Goal: Task Accomplishment & Management: Use online tool/utility

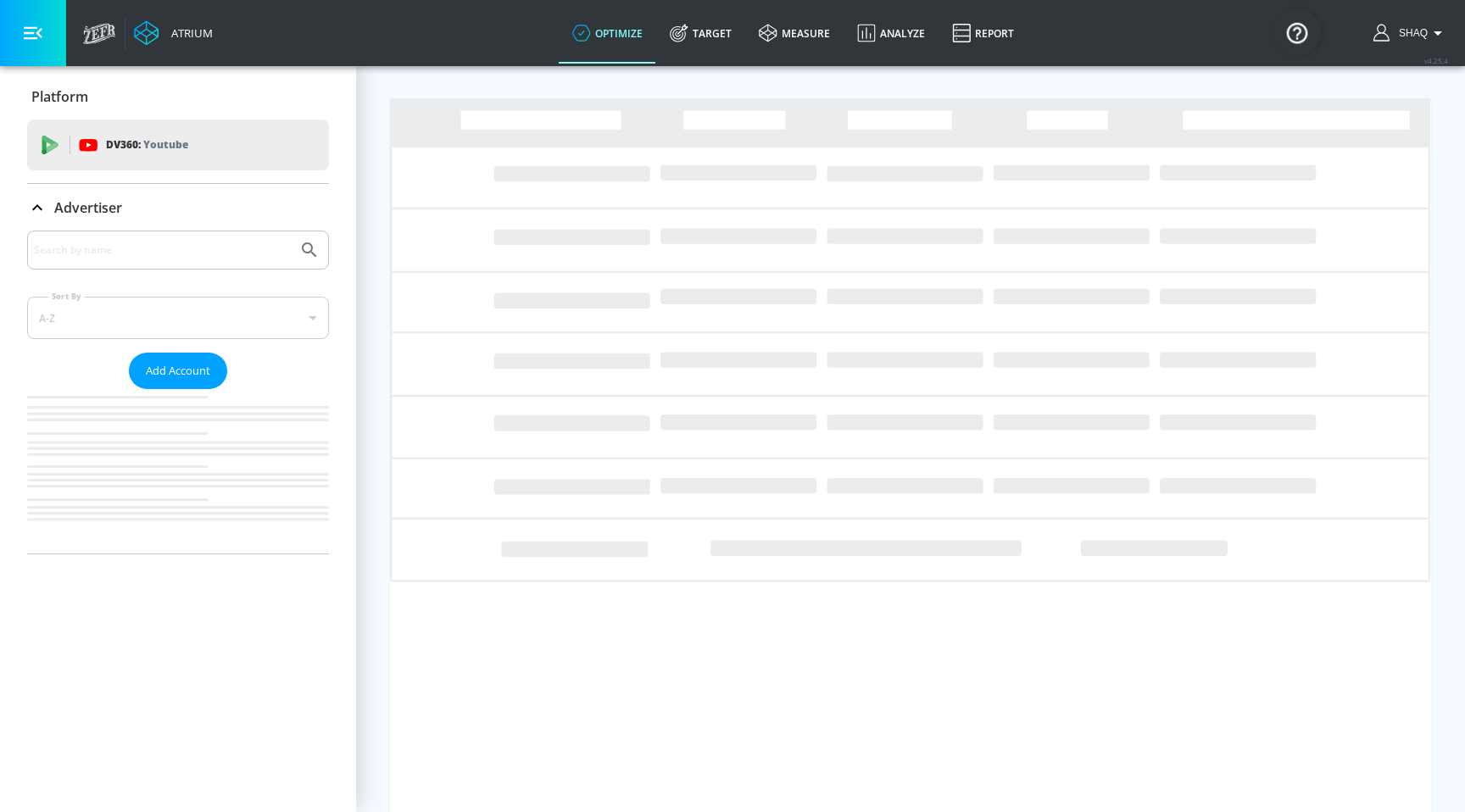
click at [154, 240] on input "Search by name" at bounding box center [163, 250] width 257 height 22
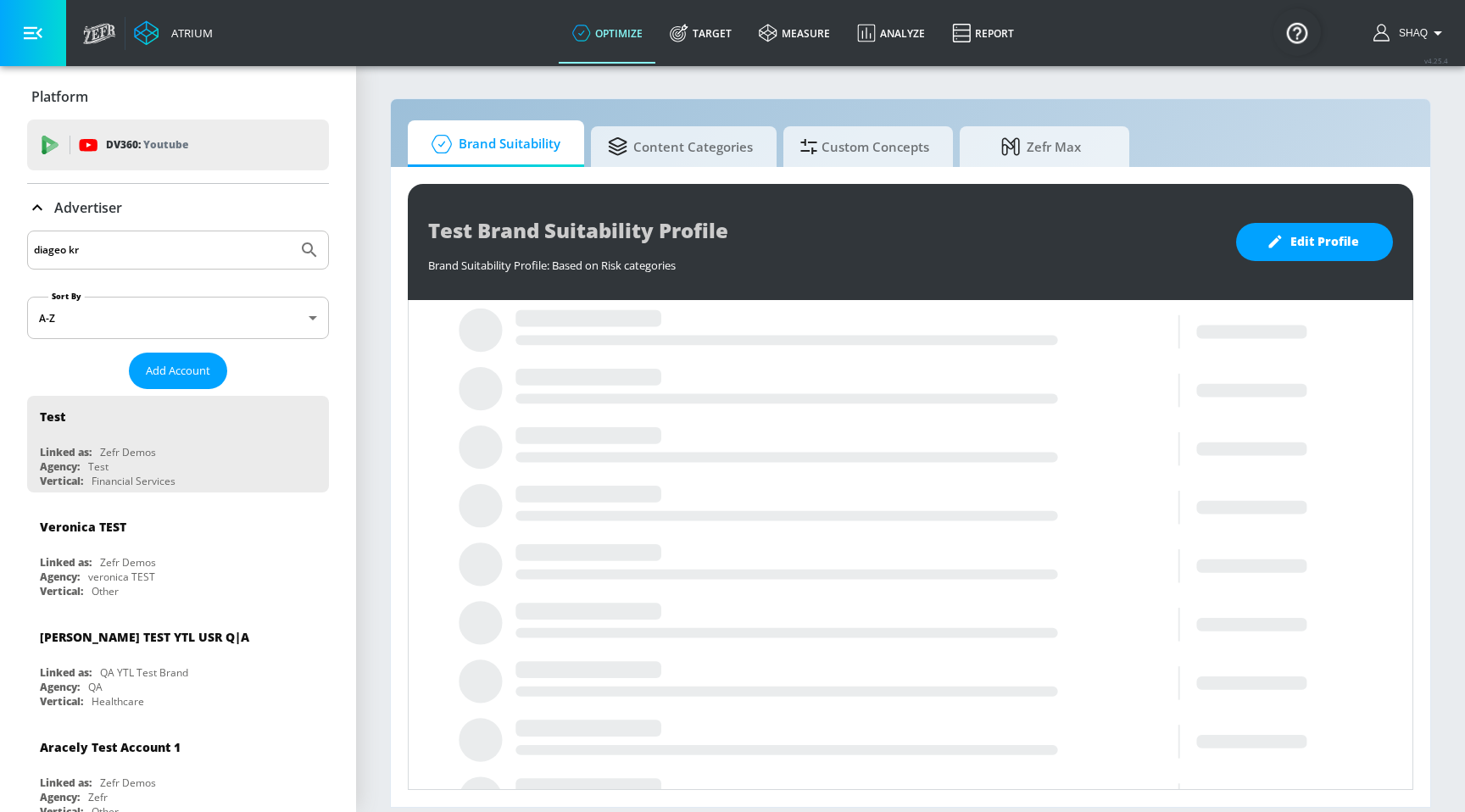
click at [290, 231] on button "Submit Search" at bounding box center [309, 250] width 37 height 37
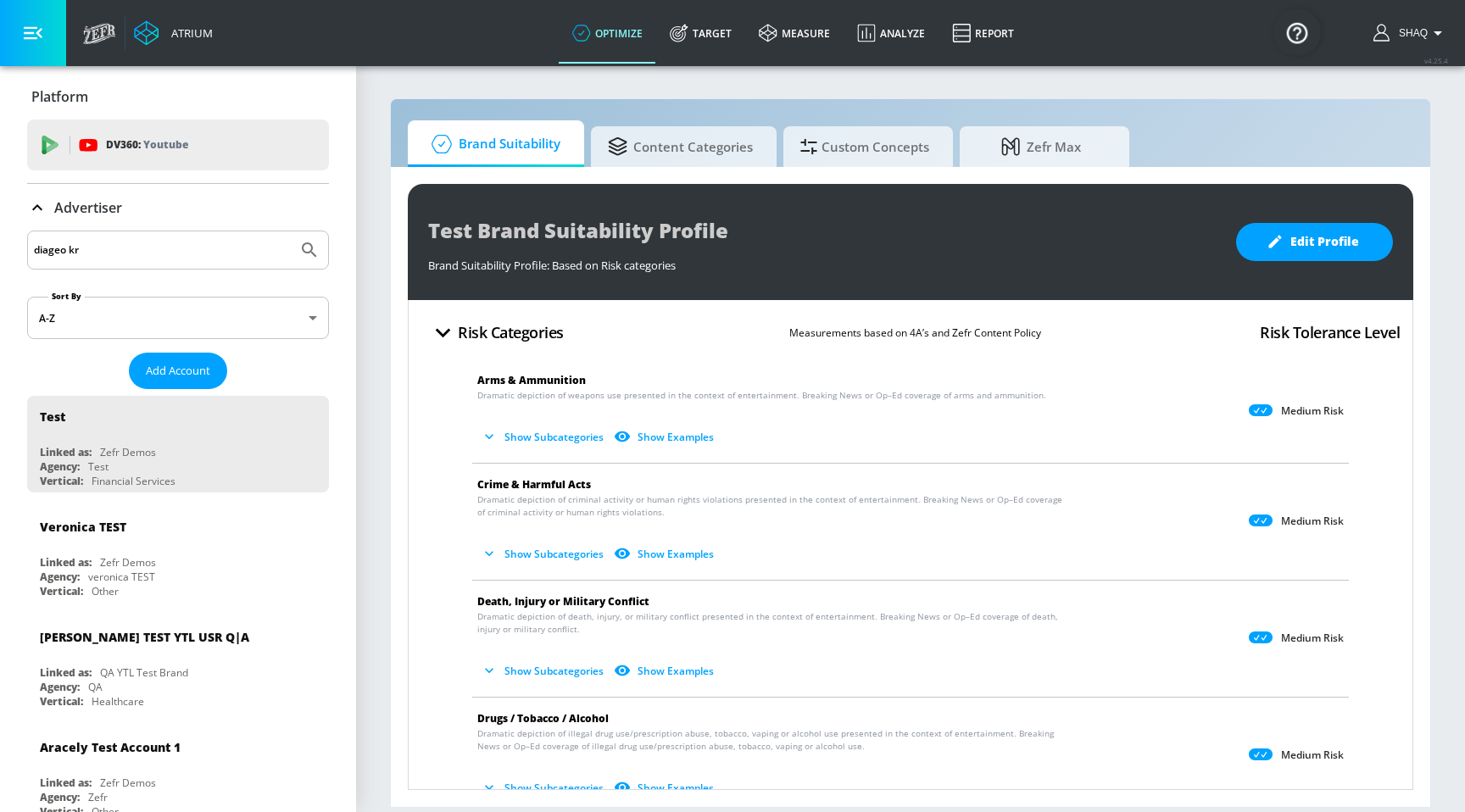
click at [159, 257] on input "diageo kr" at bounding box center [163, 250] width 257 height 22
click at [290, 231] on button "Submit Search" at bounding box center [309, 250] width 37 height 37
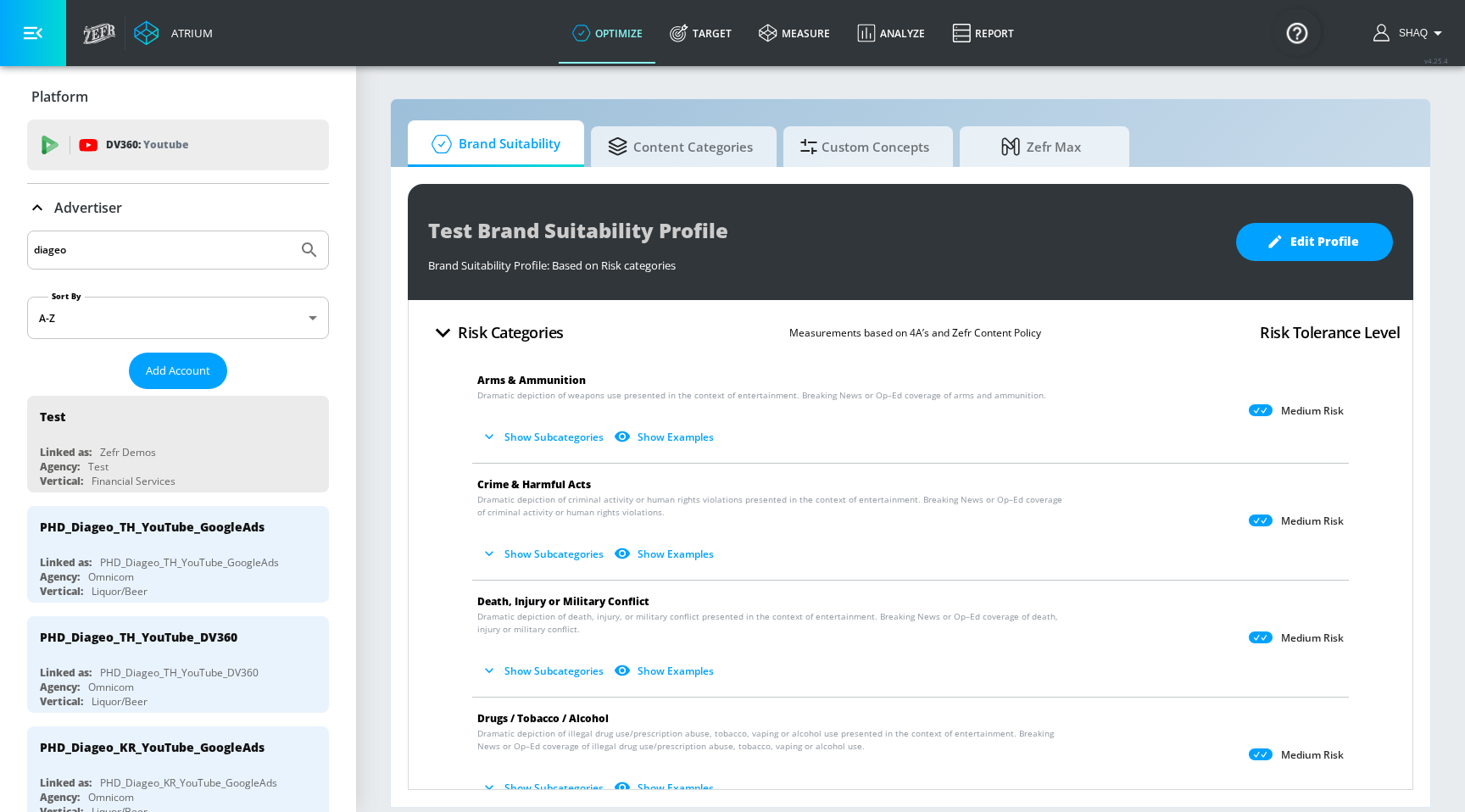
click at [148, 305] on body "Atrium optimize Target measure Analyze Report optimize Target measure Analyze R…" at bounding box center [732, 406] width 1465 height 812
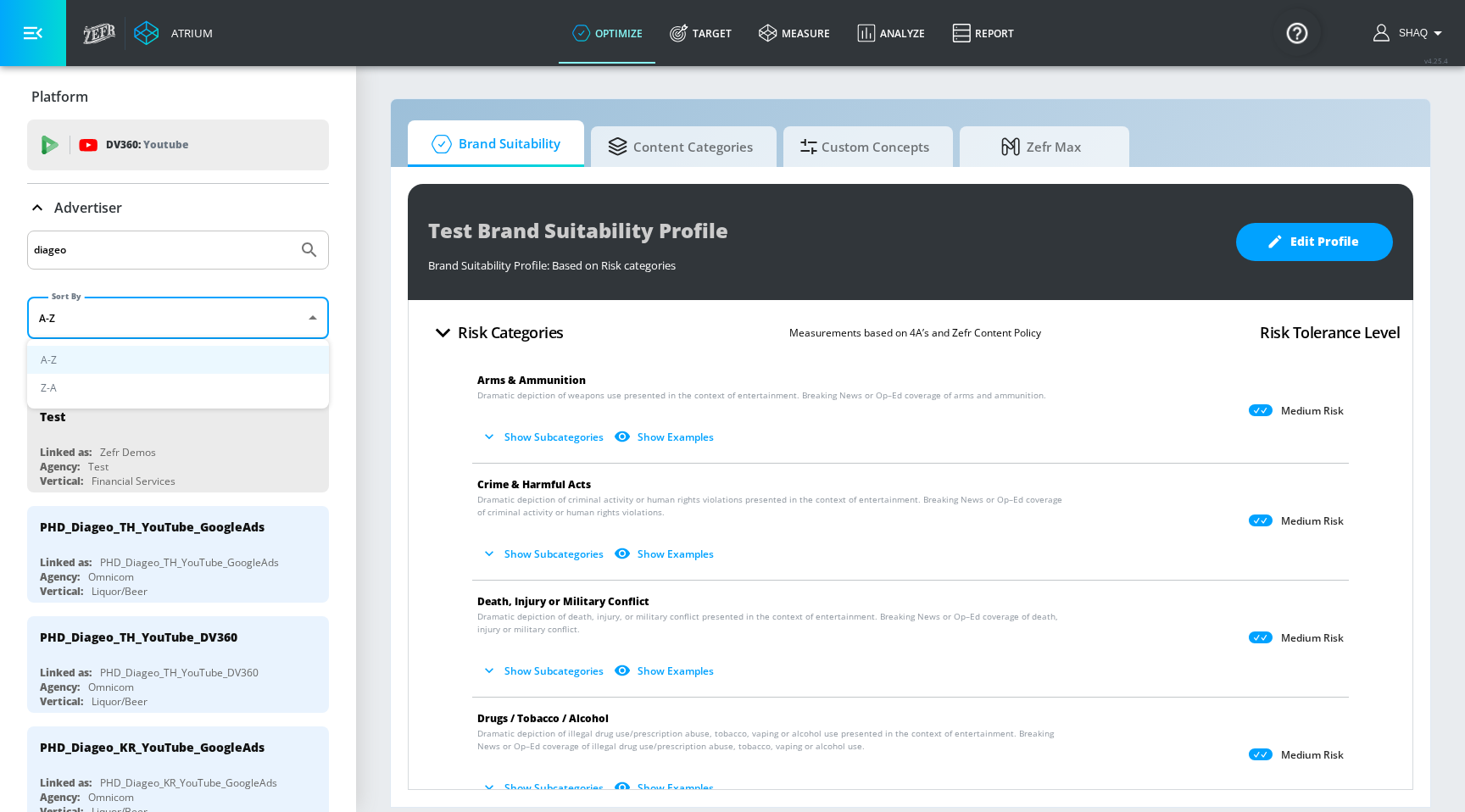
click at [149, 237] on div at bounding box center [732, 406] width 1465 height 812
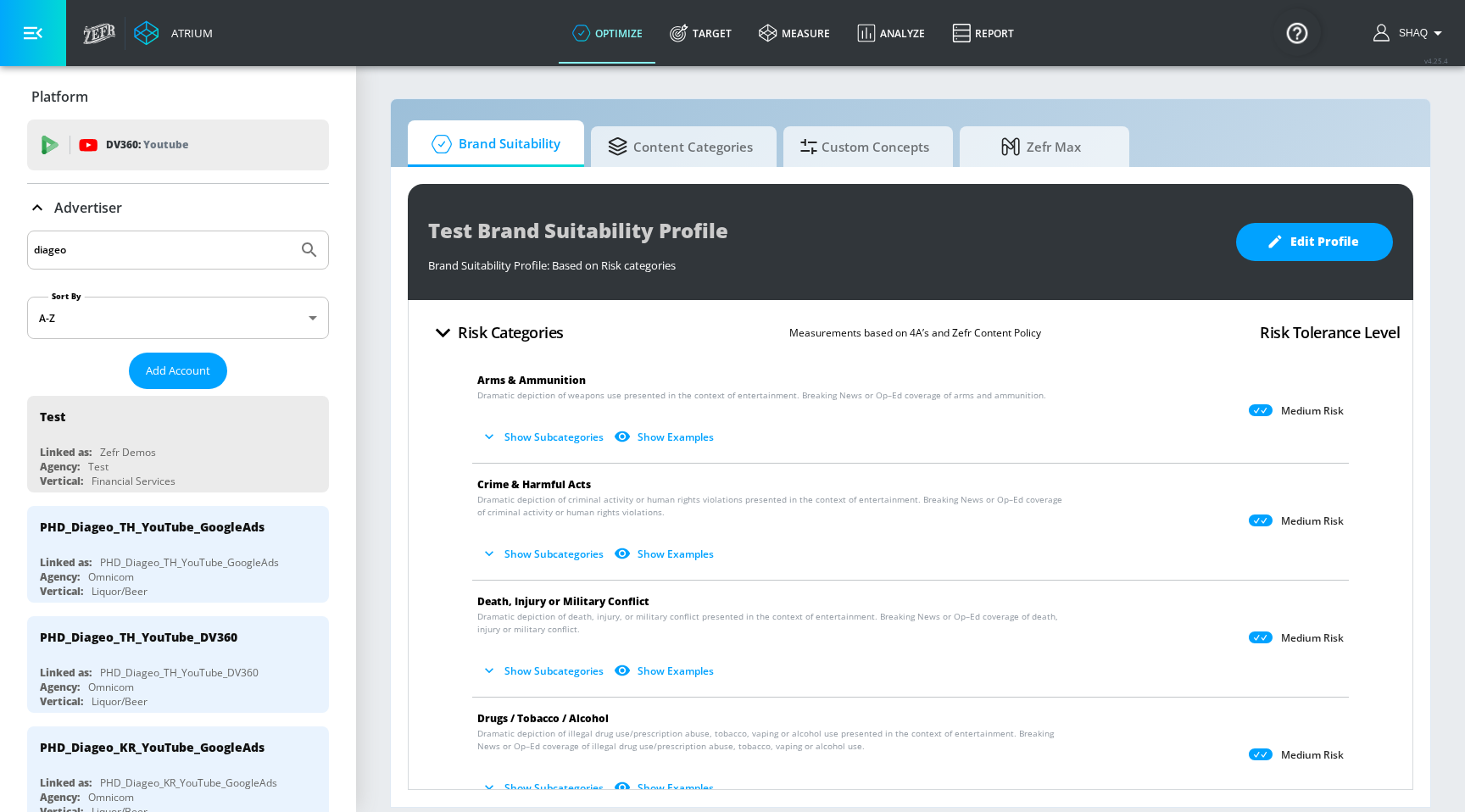
click at [149, 239] on input "diageo" at bounding box center [163, 250] width 257 height 22
click at [149, 242] on input "diageo" at bounding box center [163, 250] width 257 height 22
click at [149, 246] on input "diageo" at bounding box center [163, 250] width 257 height 22
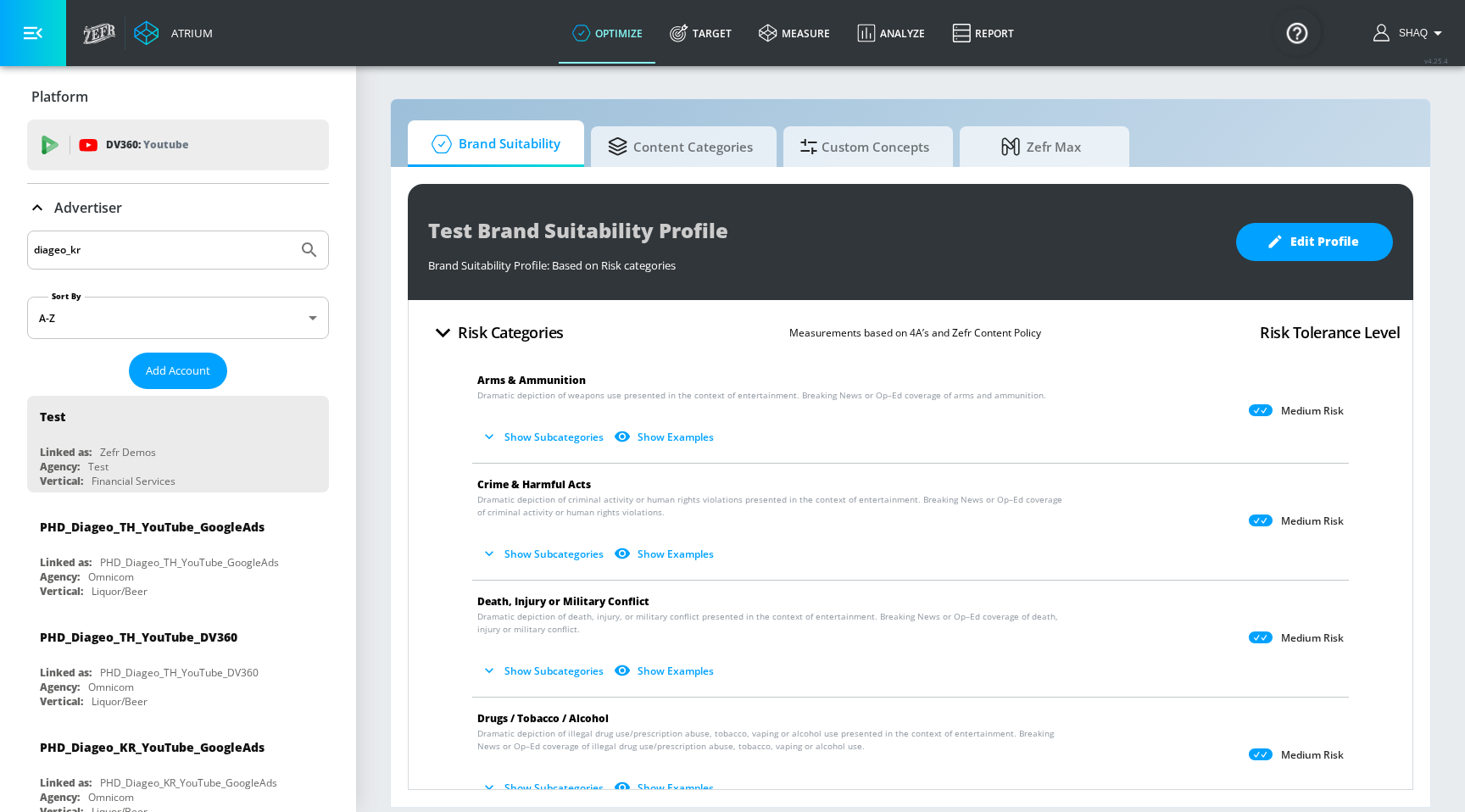
type input "diageo_kr"
click at [290, 231] on button "Submit Search" at bounding box center [309, 250] width 37 height 37
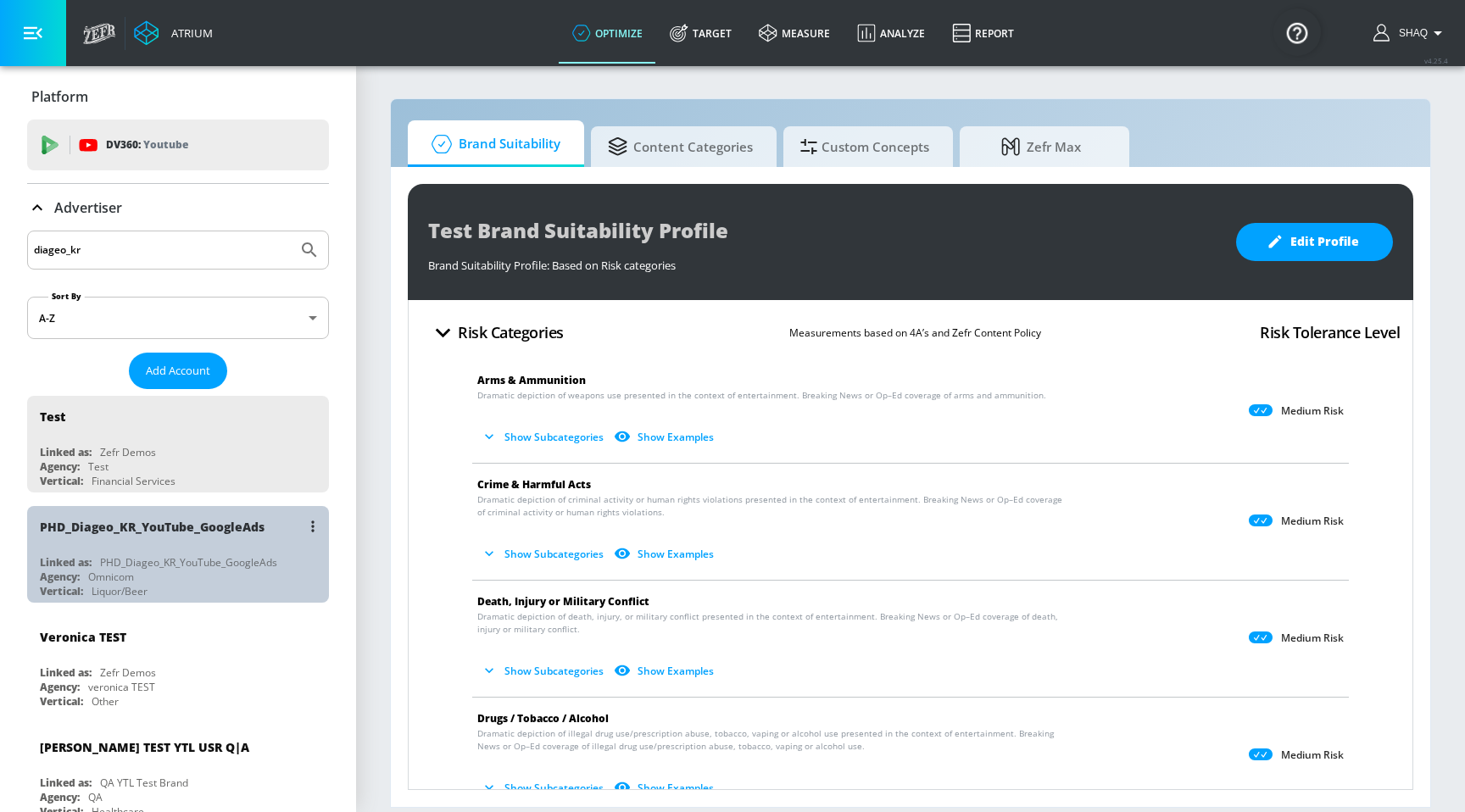
click at [142, 533] on div "PHD_Diageo_KR_YouTube_GoogleAds" at bounding box center [182, 526] width 285 height 40
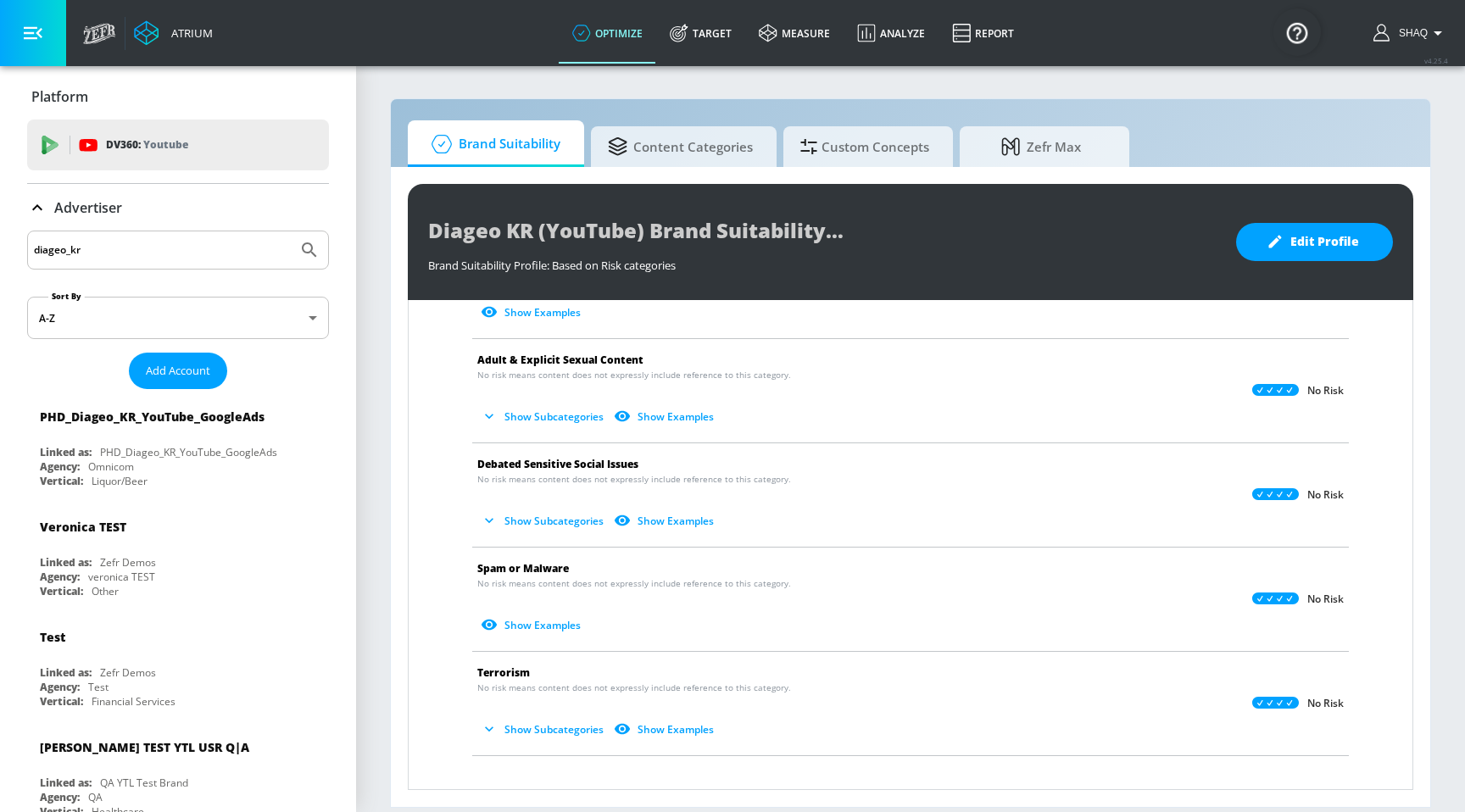
scroll to position [1282, 0]
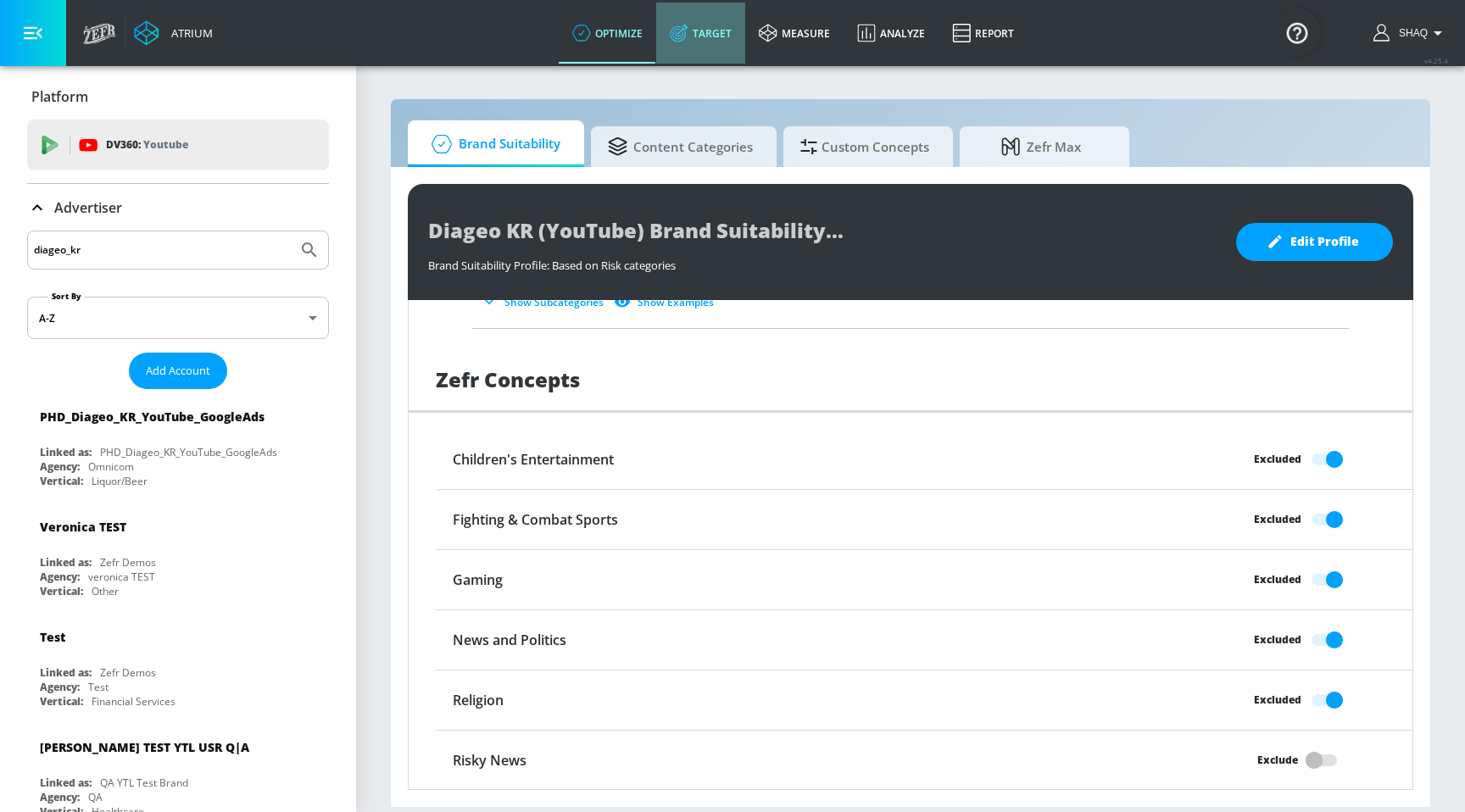
click at [714, 41] on link "Target" at bounding box center [700, 33] width 89 height 61
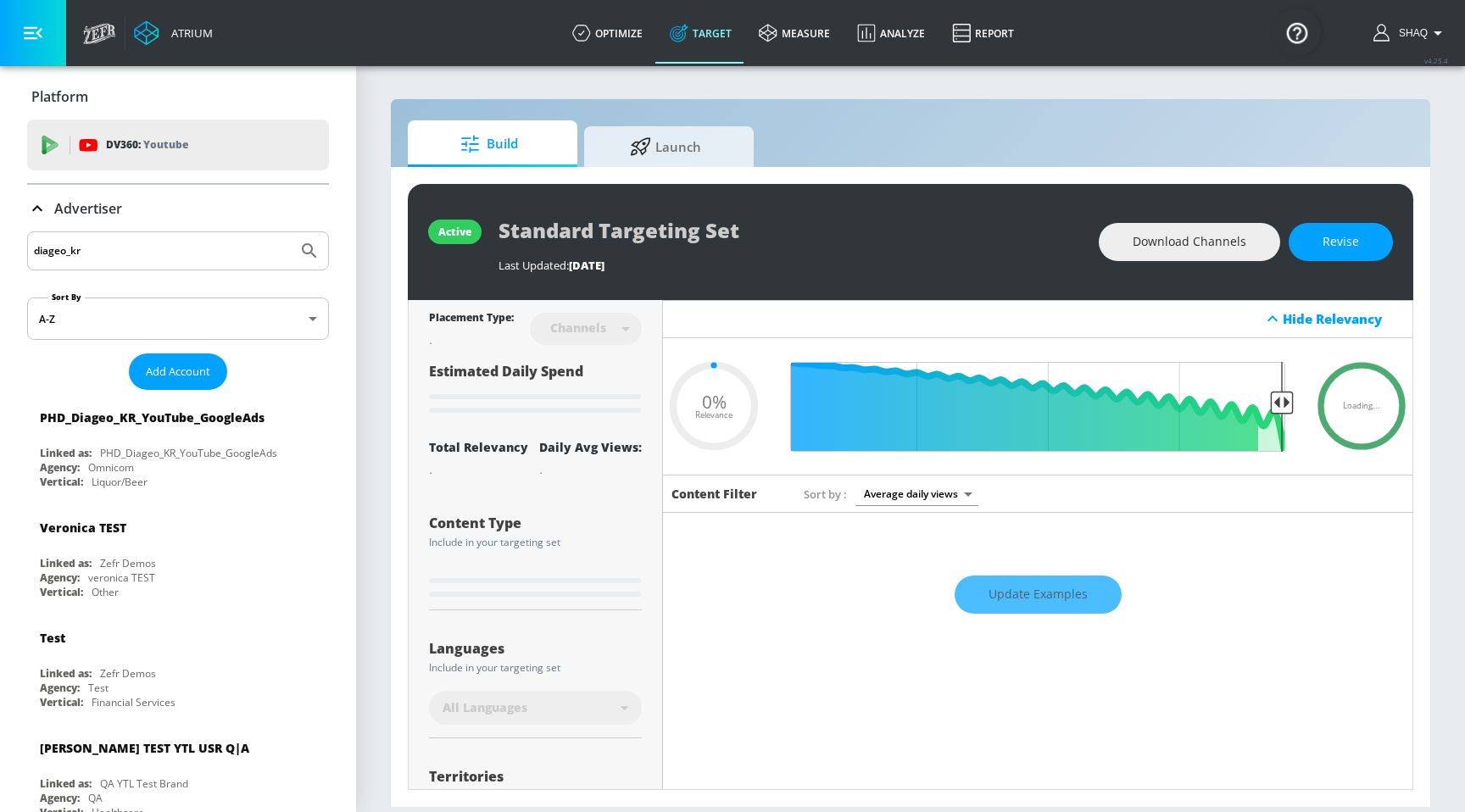
click at [31, 204] on icon at bounding box center [37, 208] width 20 height 20
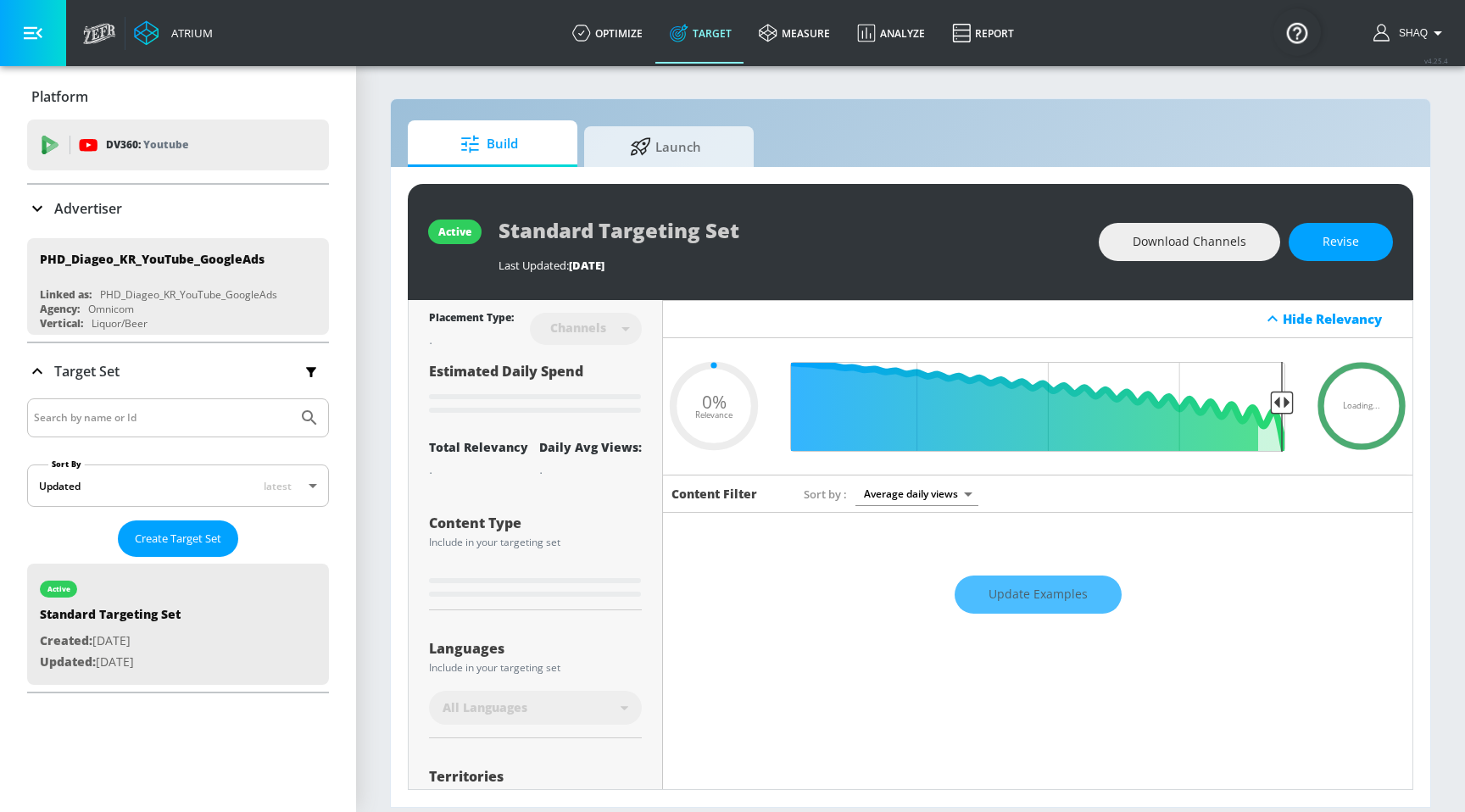
click at [49, 207] on div "Advertiser" at bounding box center [75, 208] width 95 height 20
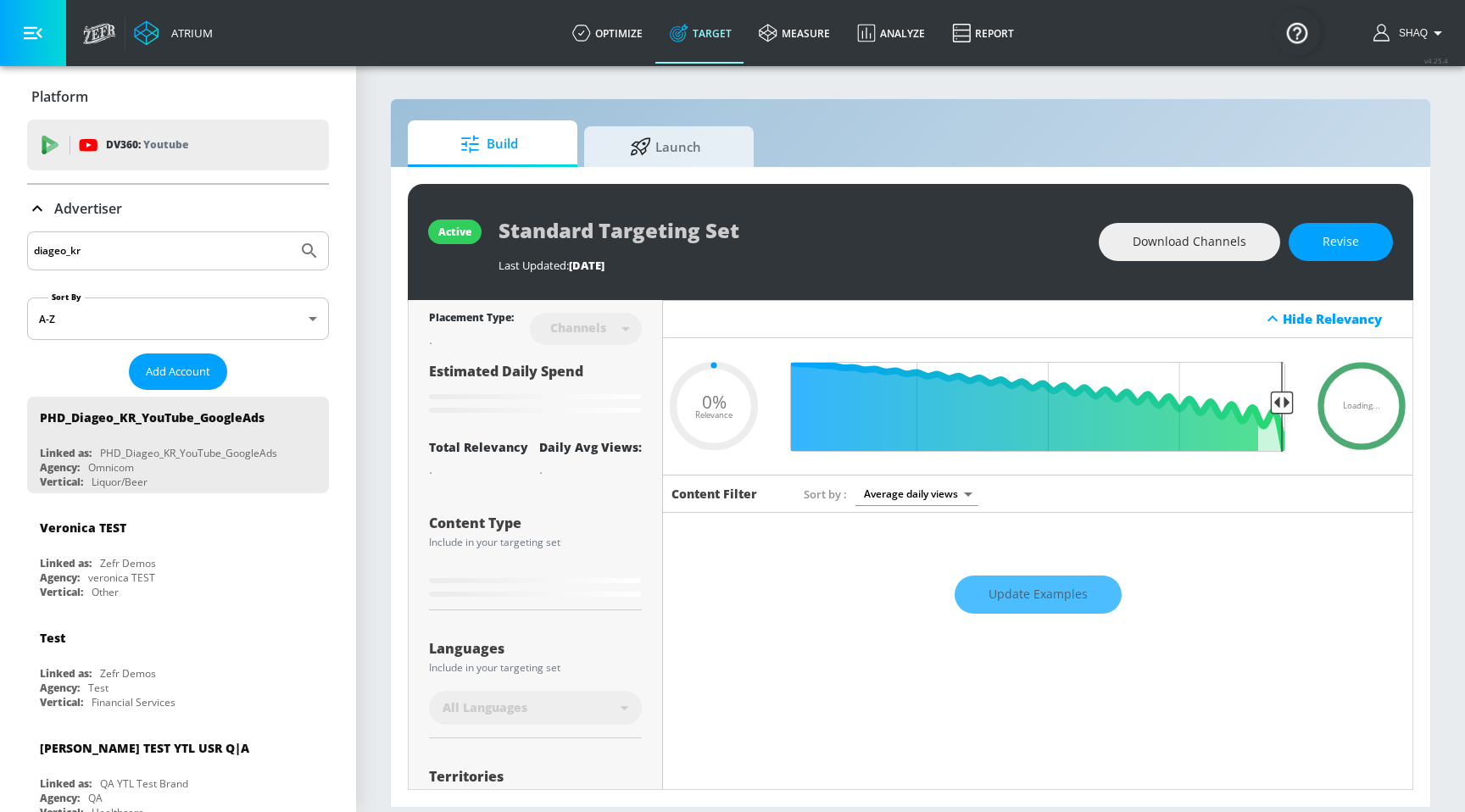
click at [62, 203] on p "Advertiser" at bounding box center [88, 208] width 68 height 18
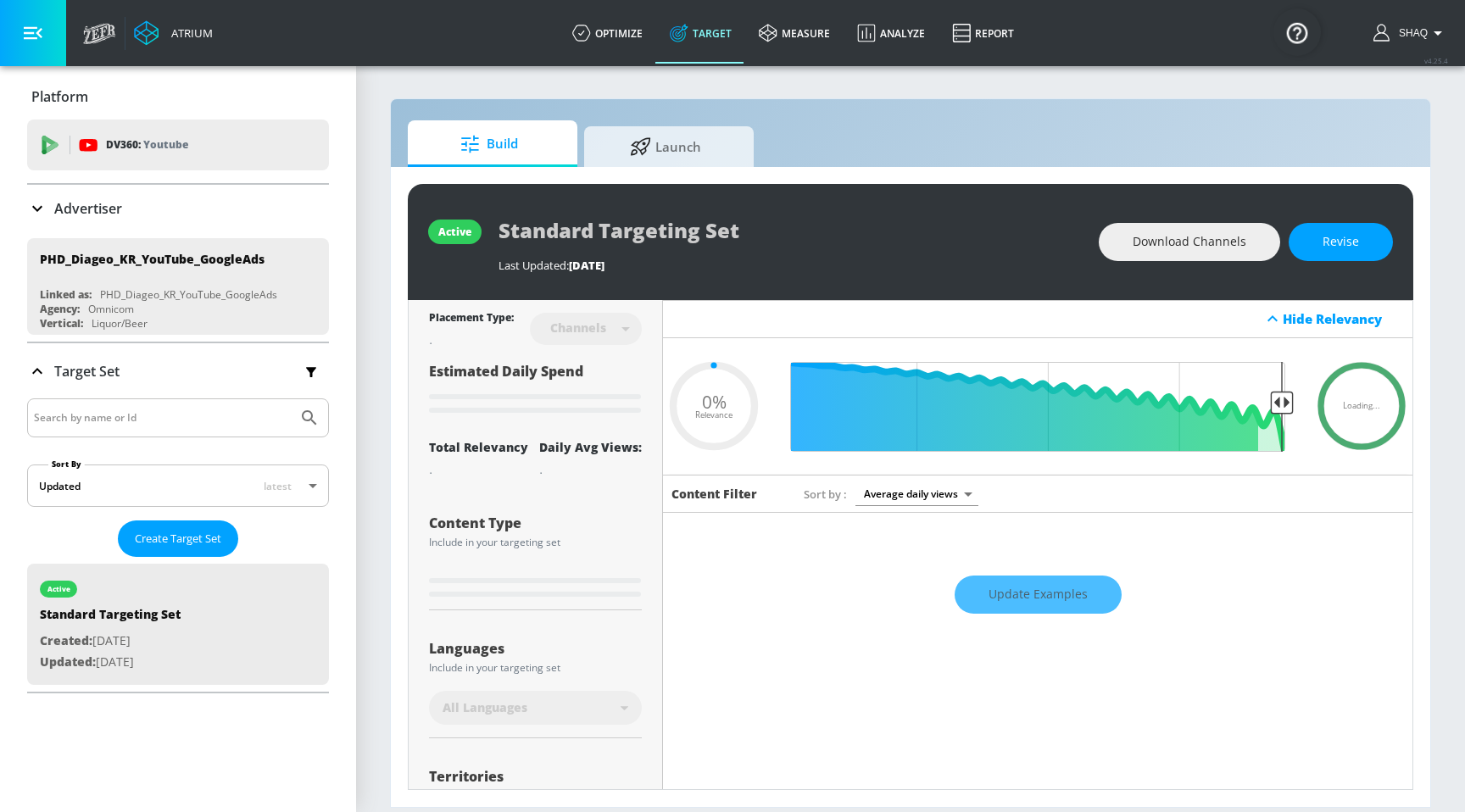
type input "0.45"
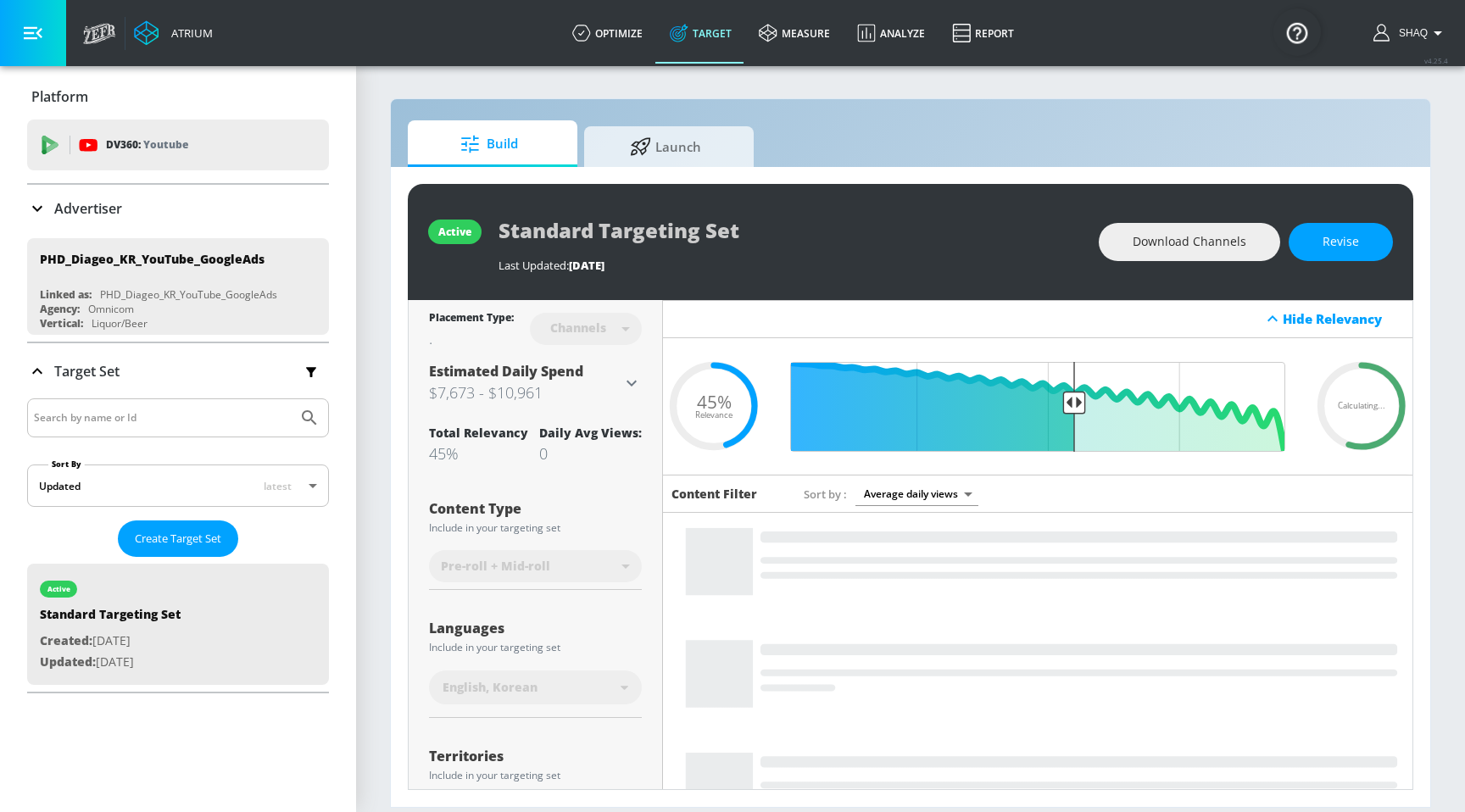
scroll to position [252, 0]
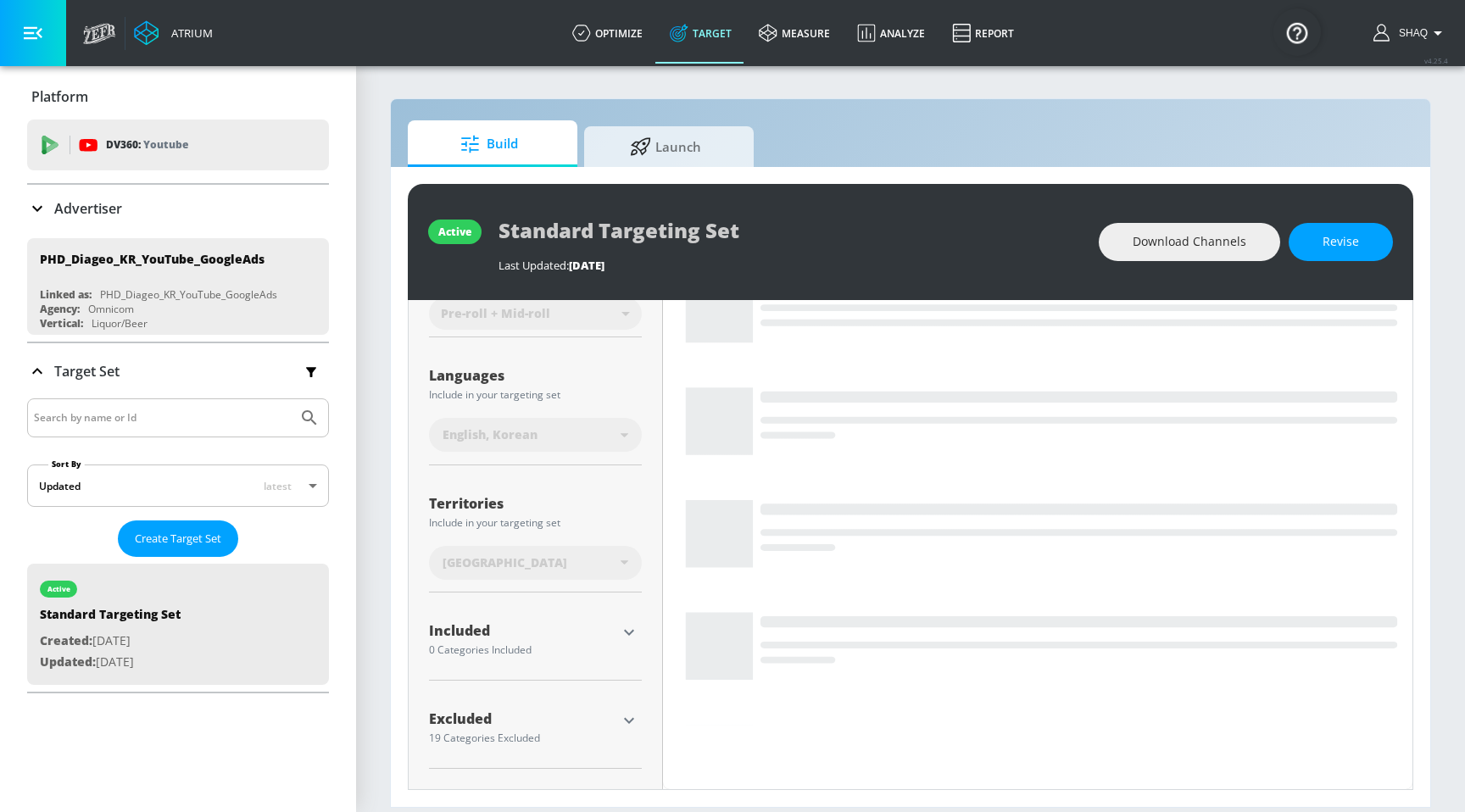
click at [634, 717] on icon "button" at bounding box center [628, 720] width 20 height 20
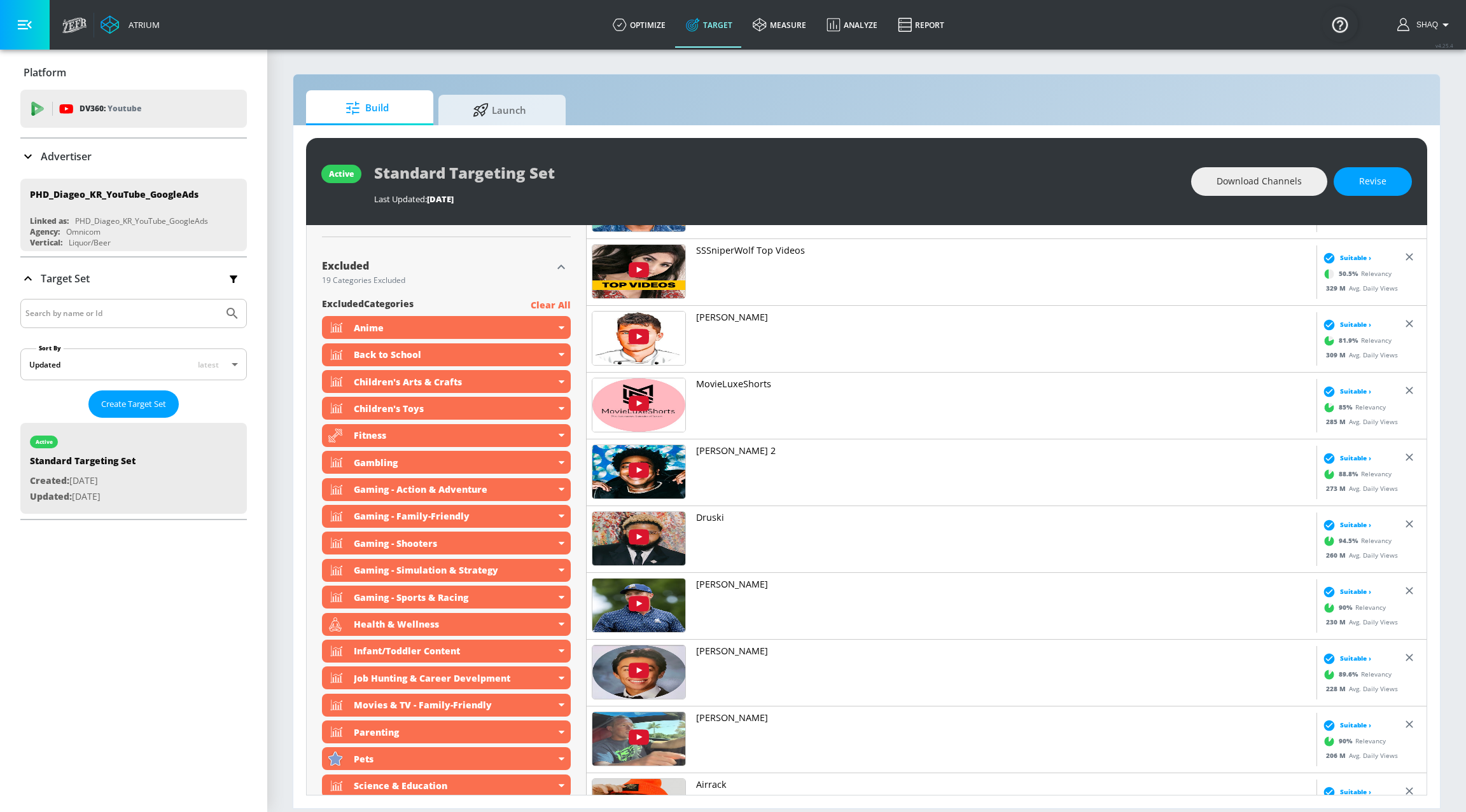
scroll to position [592, 0]
